Goal: Entertainment & Leisure: Consume media (video, audio)

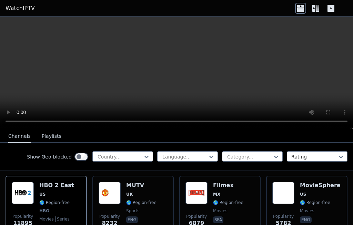
scroll to position [81, 0]
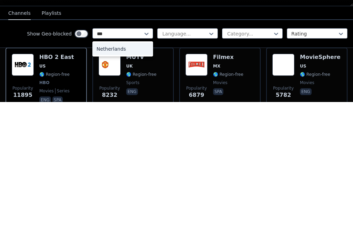
click at [101, 166] on div "Netherlands" at bounding box center [122, 172] width 61 height 12
type input "***"
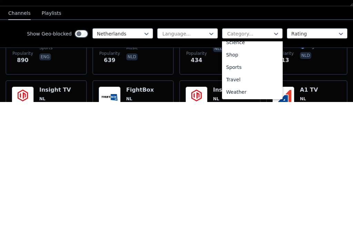
scroll to position [316, 0]
click at [256, 184] on div "Sports" at bounding box center [252, 190] width 61 height 12
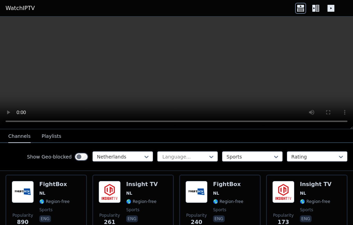
scroll to position [80, 0]
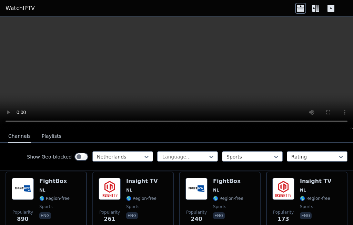
click at [228, 190] on span "NL" at bounding box center [228, 190] width 30 height 6
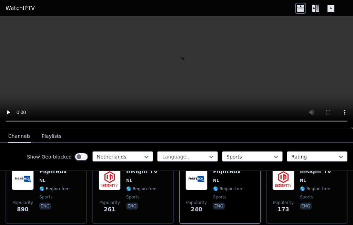
scroll to position [63, 0]
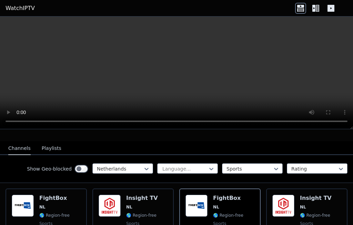
click at [236, 209] on span "NL" at bounding box center [228, 207] width 30 height 6
click at [164, 68] on video at bounding box center [176, 73] width 353 height 113
click at [53, 147] on button "Playlists" at bounding box center [52, 148] width 20 height 13
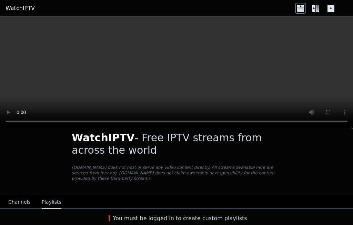
scroll to position [10, 0]
click at [10, 1] on header "WatchIPTV" at bounding box center [176, 8] width 353 height 17
